Goal: Information Seeking & Learning: Learn about a topic

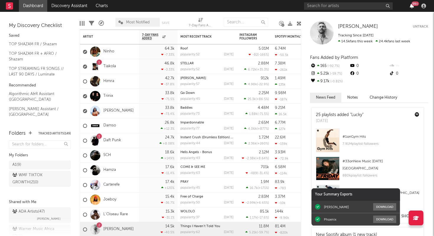
click at [412, 7] on icon "button" at bounding box center [412, 6] width 4 height 5
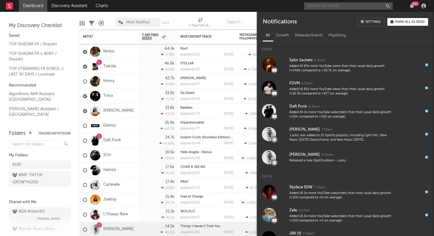
click at [318, 6] on input "text" at bounding box center [348, 5] width 89 height 7
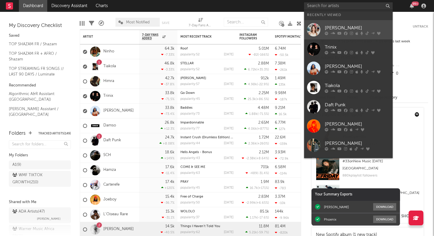
click at [332, 30] on div "[PERSON_NAME]" at bounding box center [357, 27] width 65 height 7
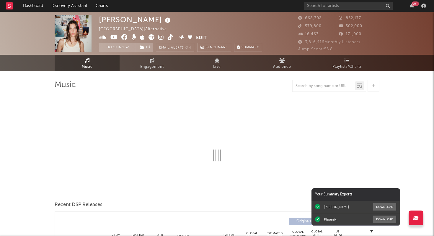
select select "6m"
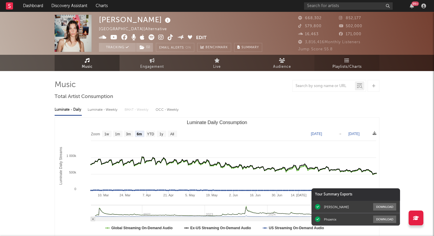
click at [345, 65] on span "Playlists/Charts" at bounding box center [347, 66] width 29 height 7
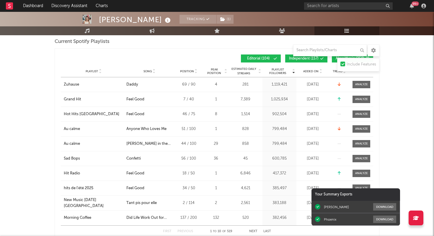
scroll to position [280, 0]
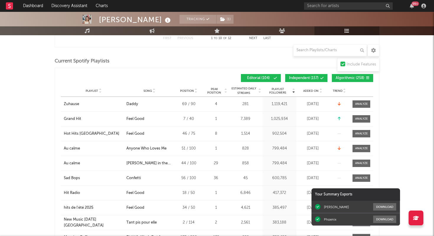
click at [314, 88] on div "Added On" at bounding box center [313, 90] width 30 height 4
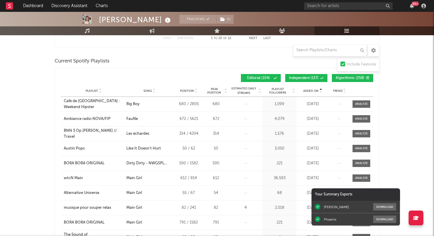
click at [314, 88] on div "Added On" at bounding box center [313, 90] width 30 height 4
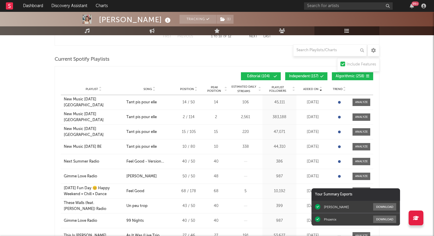
scroll to position [0, 0]
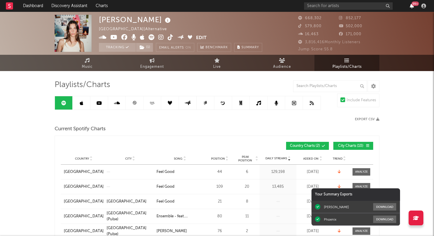
click at [412, 6] on icon "button" at bounding box center [412, 6] width 4 height 5
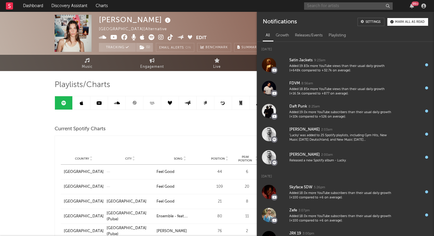
click at [362, 8] on input "text" at bounding box center [348, 5] width 89 height 7
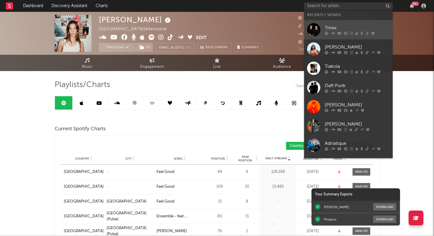
click at [357, 28] on div "Trinix" at bounding box center [357, 27] width 65 height 7
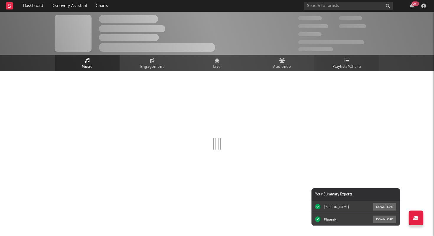
select select "6m"
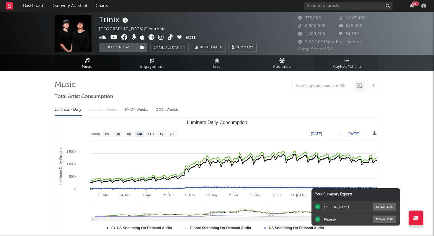
click at [346, 61] on icon at bounding box center [347, 60] width 5 height 5
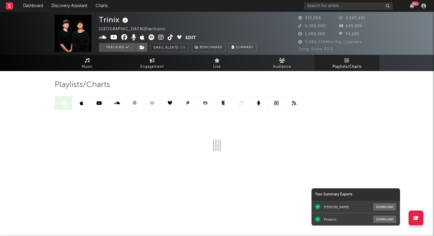
click at [136, 104] on icon at bounding box center [134, 102] width 4 height 4
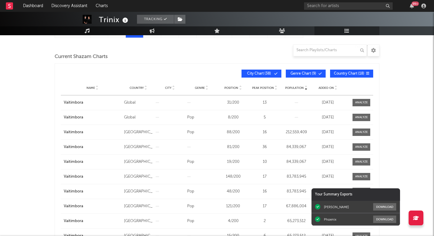
scroll to position [73, 0]
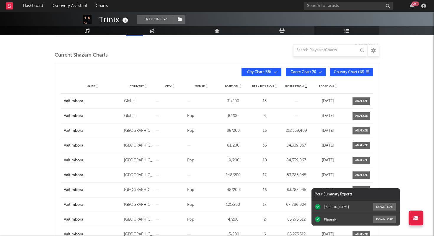
click at [413, 9] on div "99 +" at bounding box center [366, 6] width 124 height 12
click at [413, 4] on div "99 +" at bounding box center [415, 3] width 7 height 4
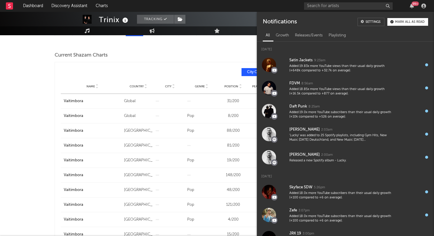
click at [27, 74] on div "Trinix Tracking [GEOGRAPHIC_DATA] | Electronic Edit Tracking Email Alerts On Be…" at bounding box center [217, 223] width 434 height 569
